Goal: Find contact information: Obtain details needed to contact an individual or organization

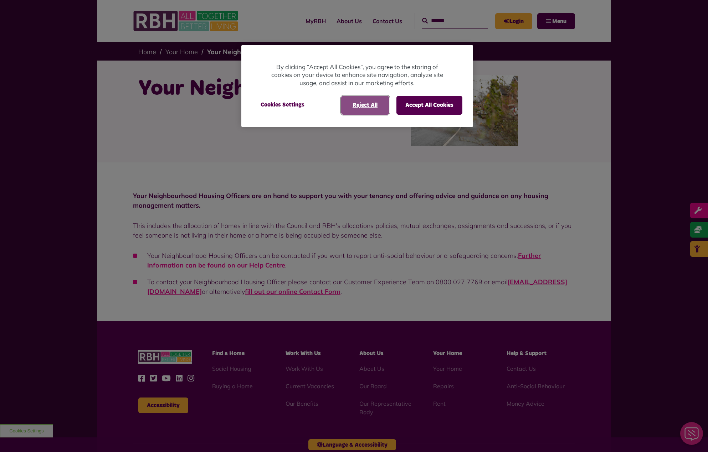
click at [379, 104] on button "Reject All" at bounding box center [365, 105] width 48 height 19
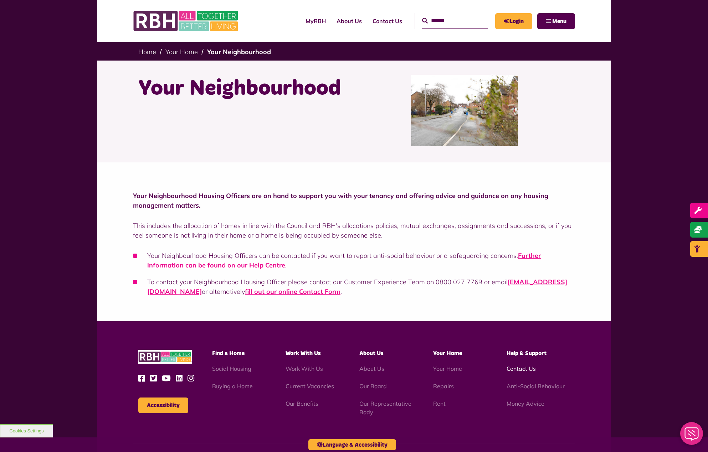
click at [516, 366] on link "Contact Us" at bounding box center [521, 368] width 29 height 7
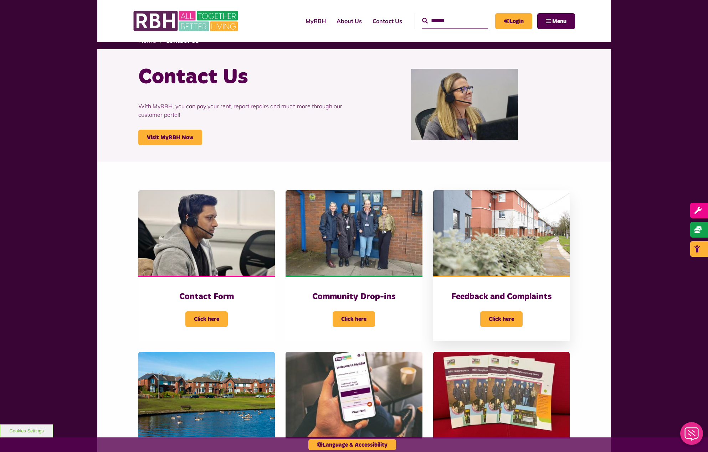
scroll to position [143, 0]
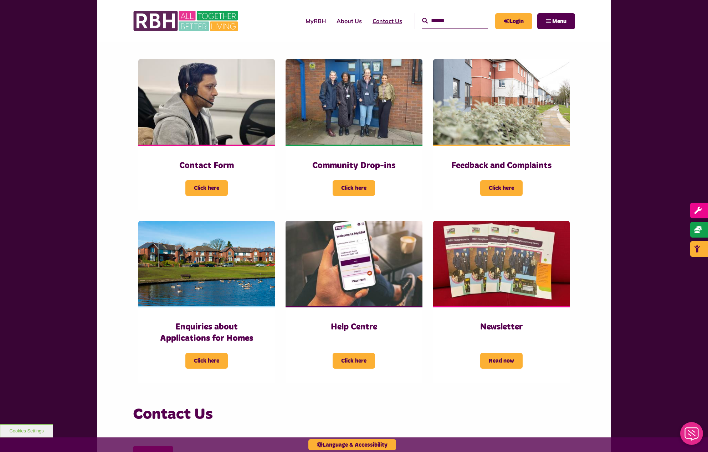
click at [376, 22] on link "Contact Us" at bounding box center [387, 20] width 40 height 19
